Goal: Information Seeking & Learning: Learn about a topic

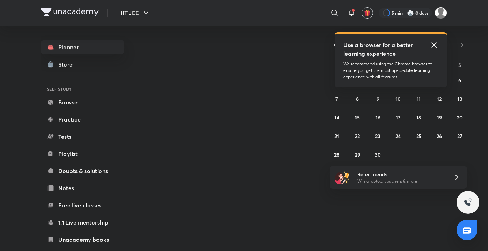
click at [433, 44] on icon at bounding box center [434, 44] width 5 height 5
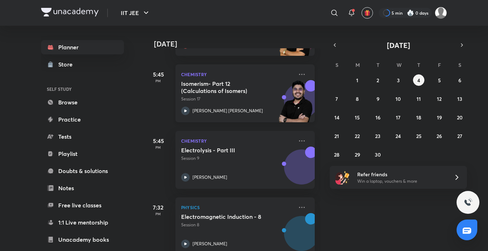
scroll to position [179, 0]
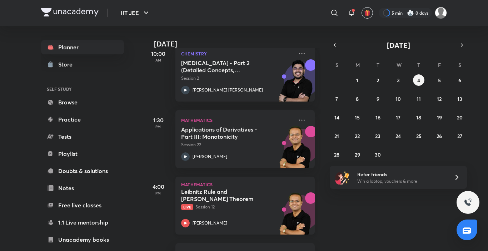
click at [227, 218] on div "Leibnitz Rule and [PERSON_NAME] Theorem Live Session 12 [PERSON_NAME]" at bounding box center [237, 207] width 112 height 39
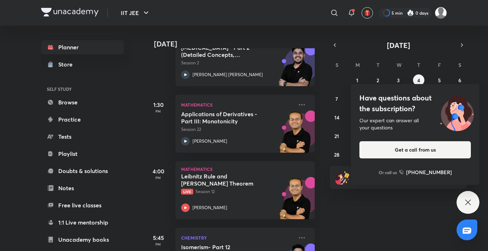
scroll to position [373, 0]
